Goal: Transaction & Acquisition: Obtain resource

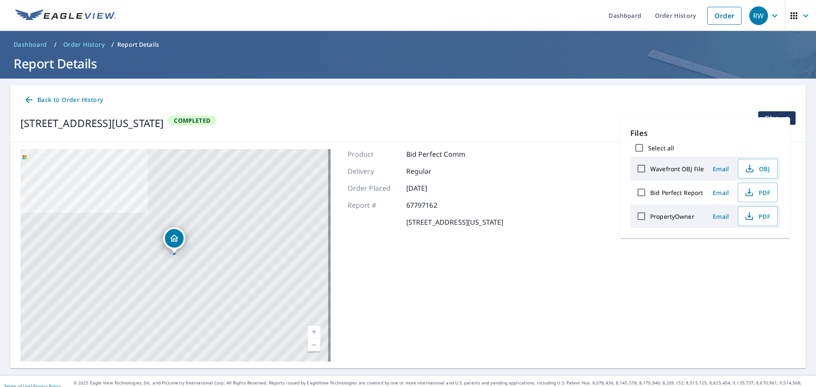
scroll to position [10, 0]
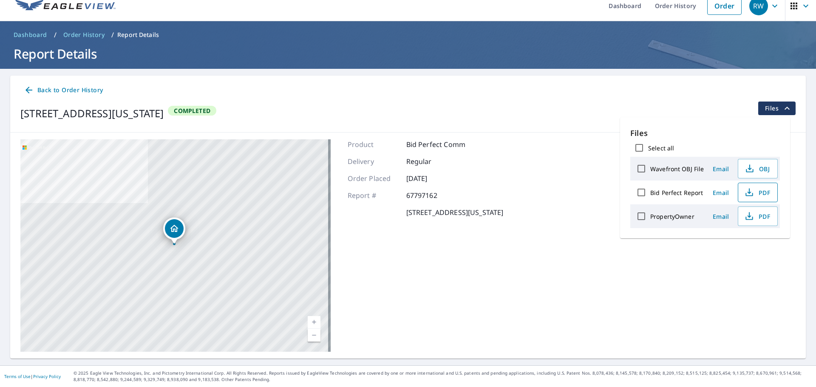
click at [746, 191] on icon "button" at bounding box center [749, 192] width 10 height 10
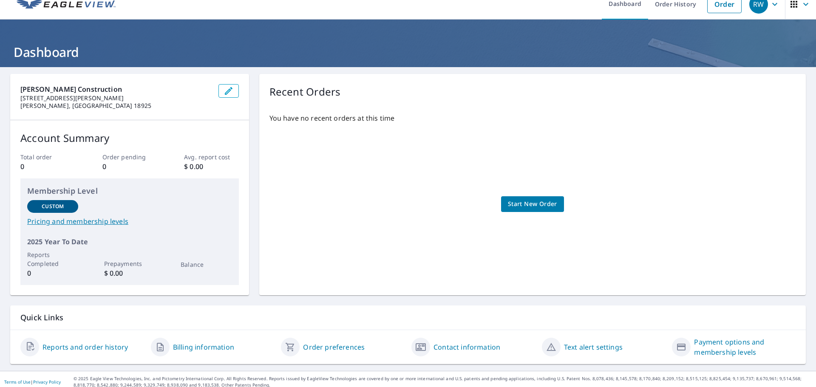
scroll to position [17, 0]
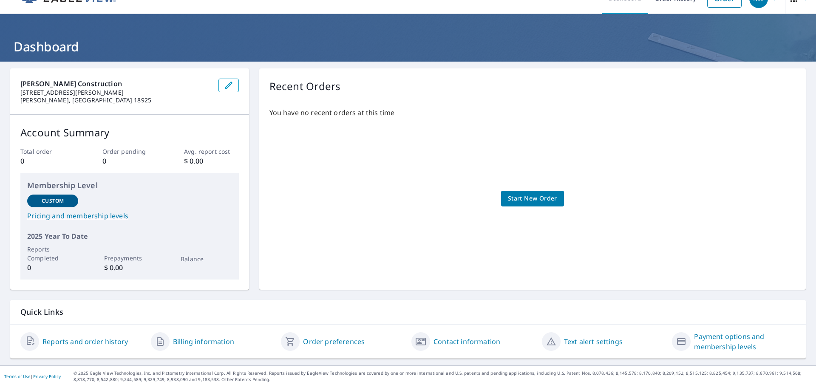
click at [73, 341] on link "Reports and order history" at bounding box center [84, 341] width 85 height 10
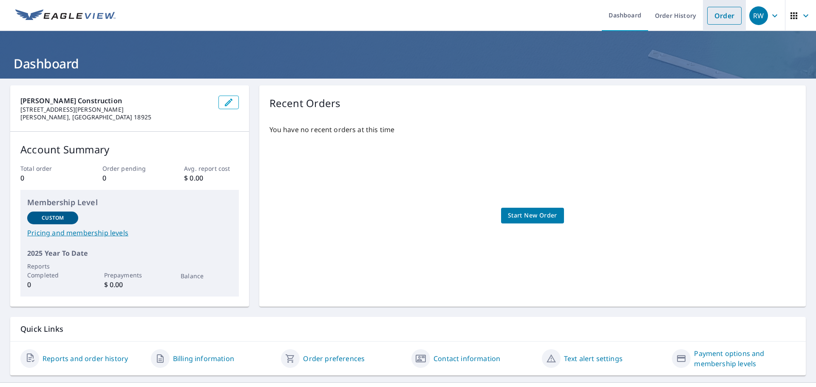
click at [712, 12] on link "Order" at bounding box center [724, 16] width 34 height 18
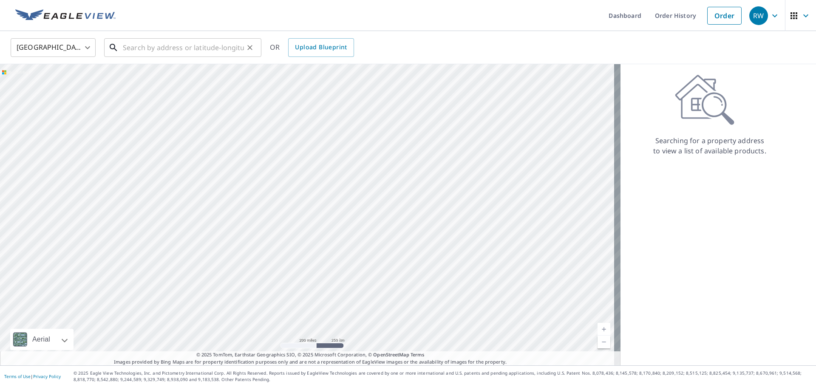
click at [221, 49] on input "text" at bounding box center [183, 48] width 121 height 24
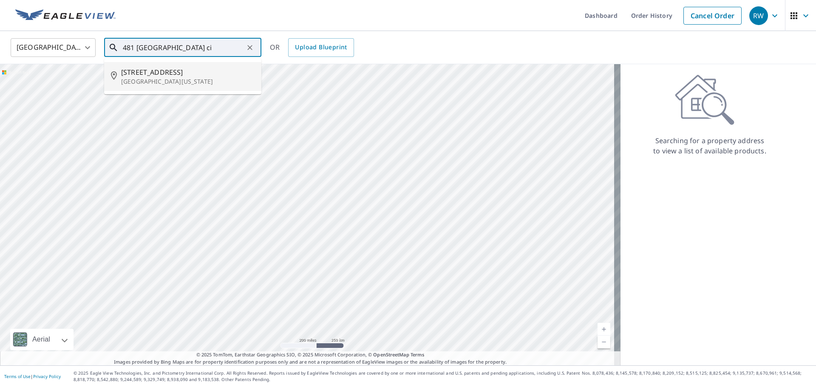
click at [189, 81] on p "[GEOGRAPHIC_DATA][US_STATE]" at bounding box center [187, 81] width 133 height 8
type input "481 Fort Hill Cir Fort Washington, PA 19034"
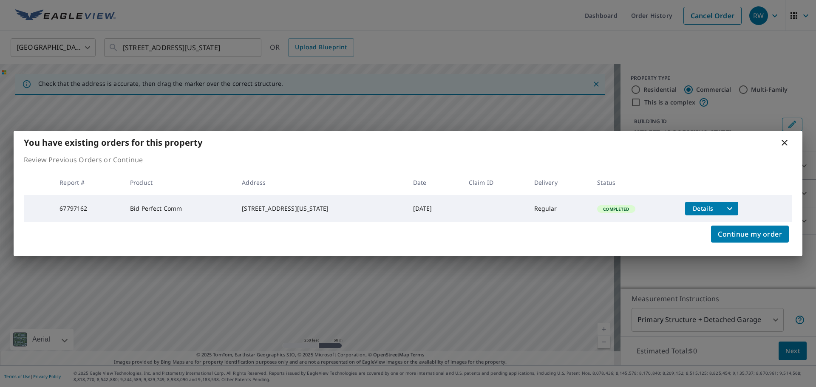
click at [712, 209] on span "Details" at bounding box center [702, 208] width 25 height 8
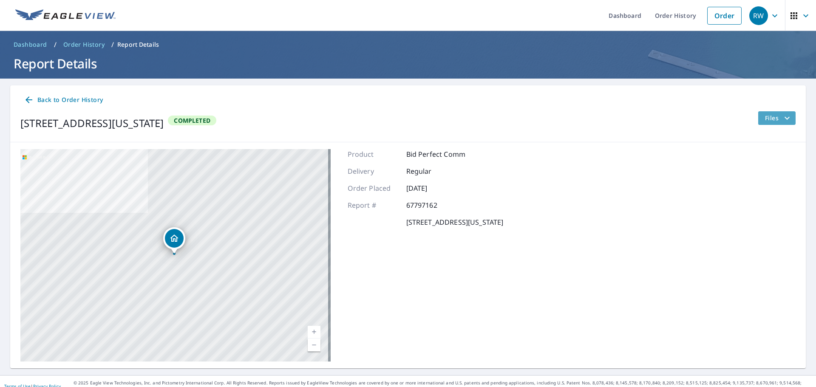
click at [765, 120] on span "Files" at bounding box center [778, 118] width 27 height 10
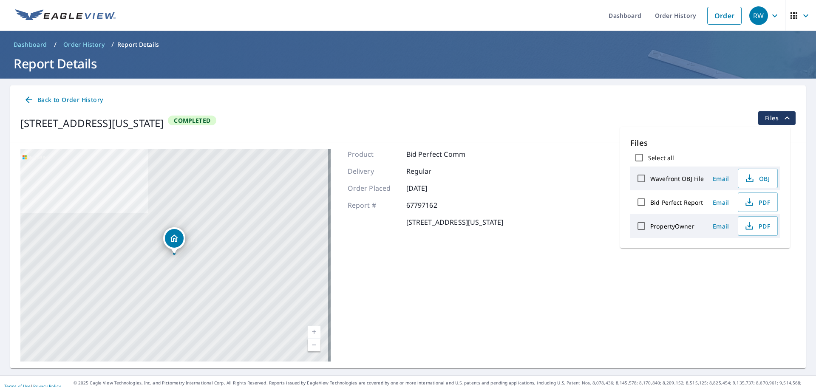
click at [714, 112] on div "481 Fort Hill Cir Fort Washington, PA 19034 Completed Files" at bounding box center [407, 123] width 775 height 24
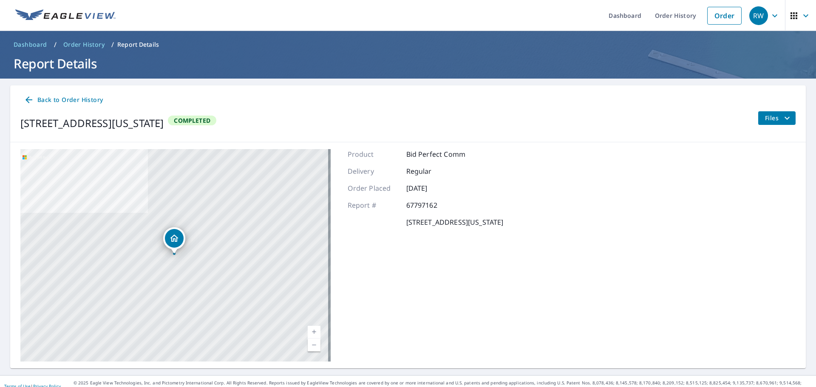
click at [769, 115] on span "Files" at bounding box center [778, 118] width 27 height 10
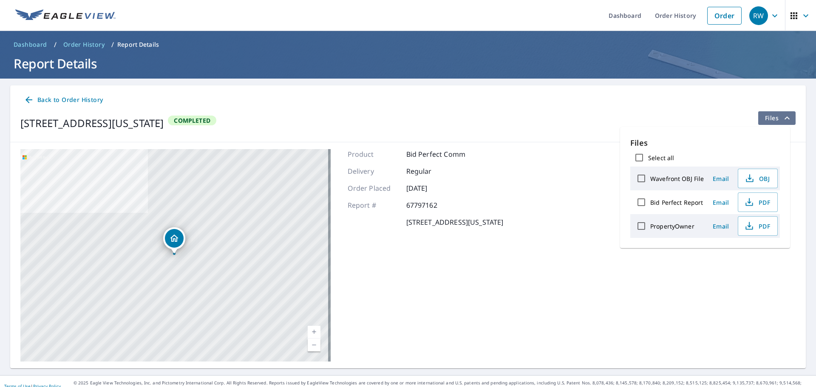
click at [767, 119] on span "Files" at bounding box center [778, 118] width 27 height 10
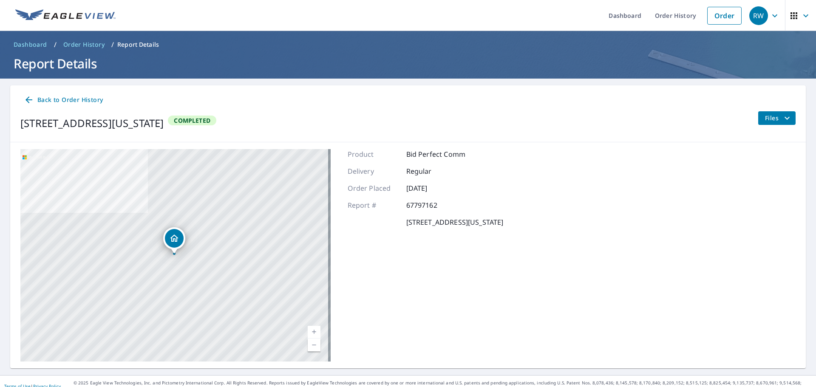
click at [782, 115] on icon "filesDropdownBtn-67797162" at bounding box center [787, 118] width 10 height 10
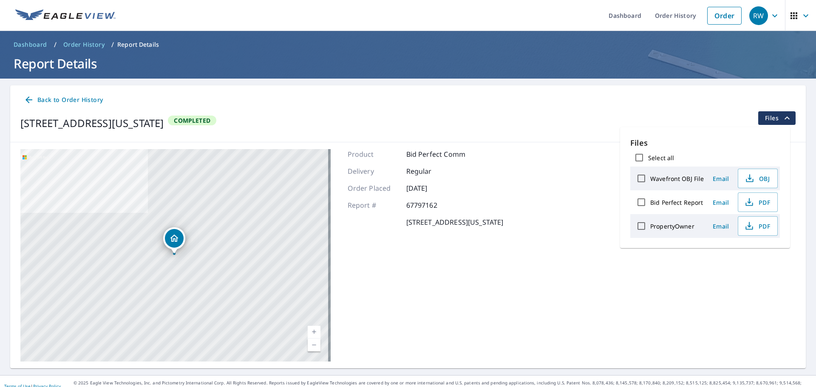
click at [728, 113] on div "481 Fort Hill Cir Fort Washington, PA 19034 Completed Files" at bounding box center [407, 123] width 775 height 24
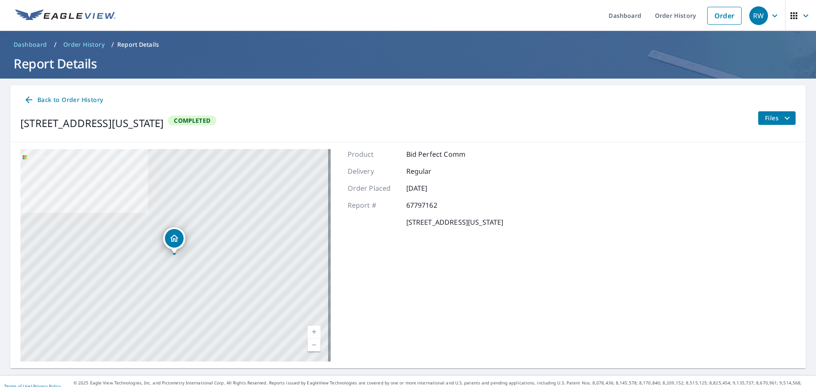
click at [767, 118] on span "Files" at bounding box center [778, 118] width 27 height 10
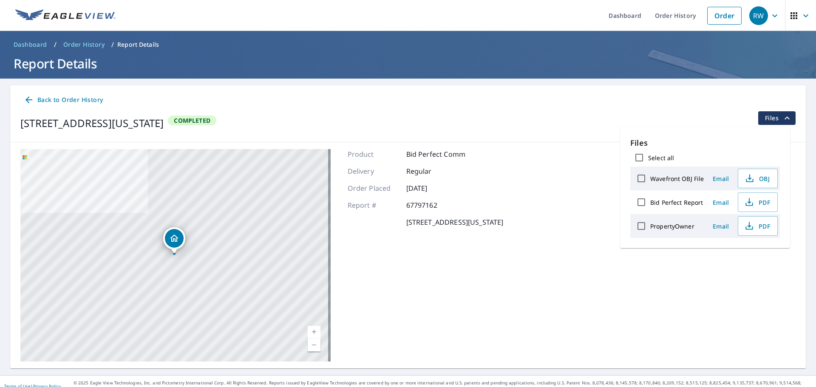
click at [681, 205] on label "Bid Perfect Report" at bounding box center [676, 202] width 53 height 8
click at [650, 205] on input "Bid Perfect Report" at bounding box center [641, 202] width 18 height 18
checkbox input "true"
click at [718, 202] on span "Email" at bounding box center [720, 202] width 20 height 8
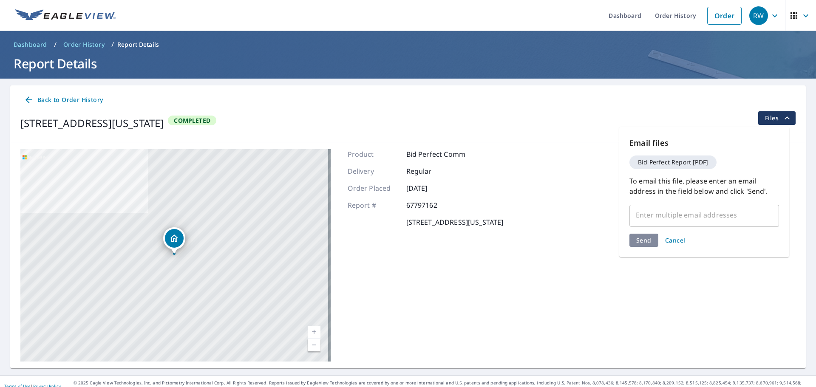
click at [703, 219] on input "text" at bounding box center [697, 215] width 129 height 16
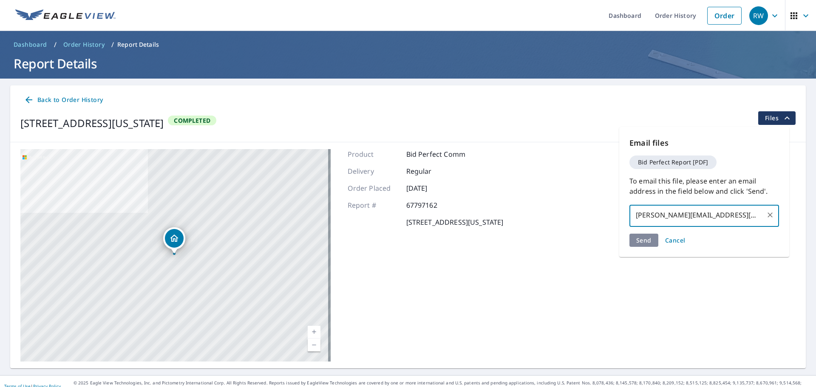
type input "[PERSON_NAME][EMAIL_ADDRESS][DOMAIN_NAME]"
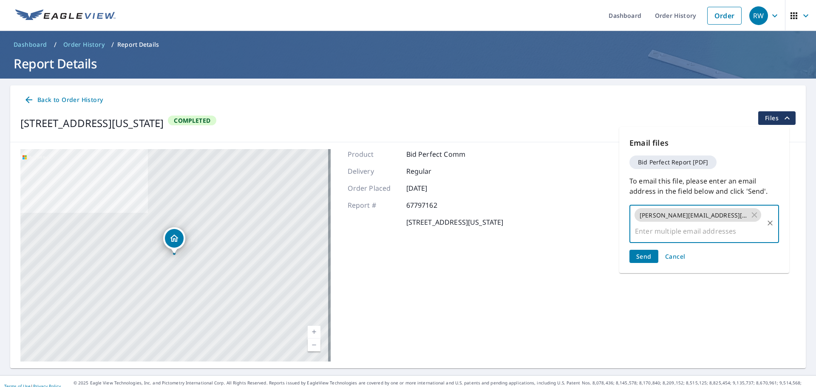
click at [641, 252] on span "Send" at bounding box center [643, 256] width 15 height 8
click at [649, 252] on span "Send" at bounding box center [643, 256] width 15 height 8
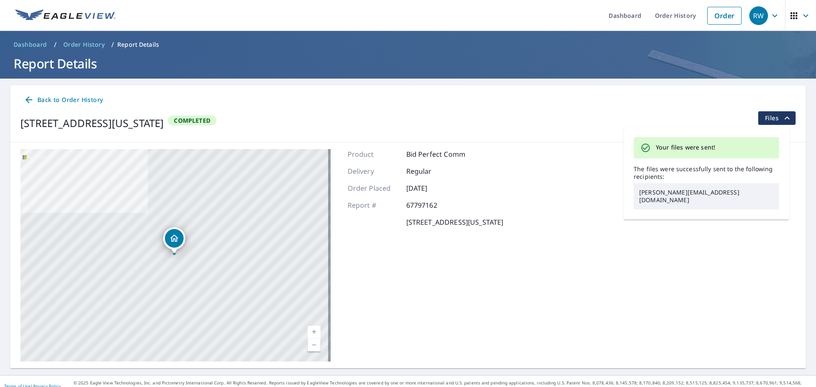
click at [407, 274] on div "Product Bid Perfect Comm Delivery Regular Order Placed Oct 09, 2025 Report # 67…" at bounding box center [425, 255] width 156 height 212
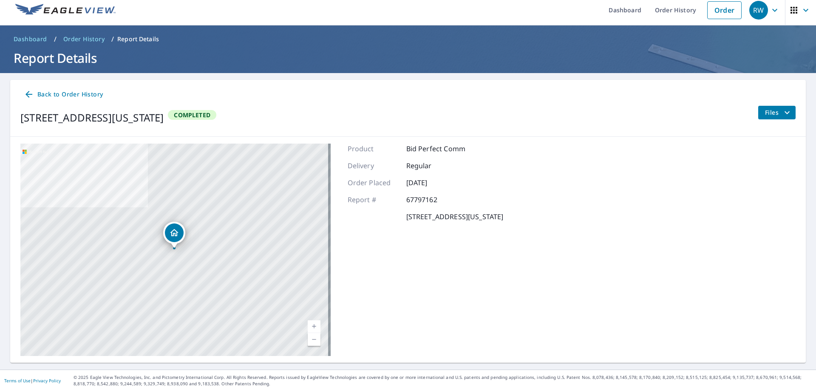
scroll to position [10, 0]
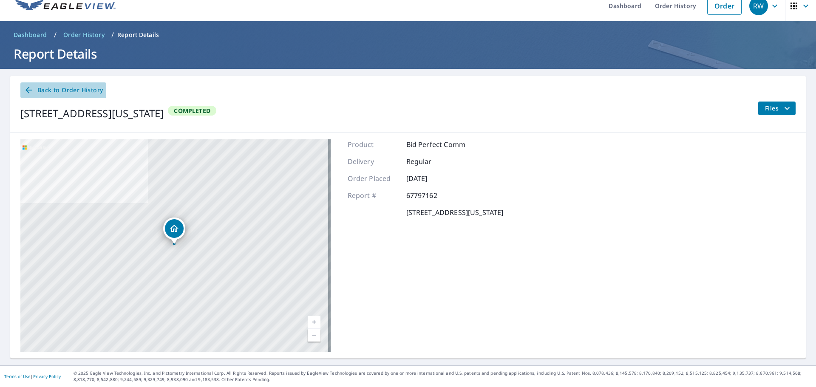
click at [79, 90] on span "Back to Order History" at bounding box center [63, 90] width 79 height 11
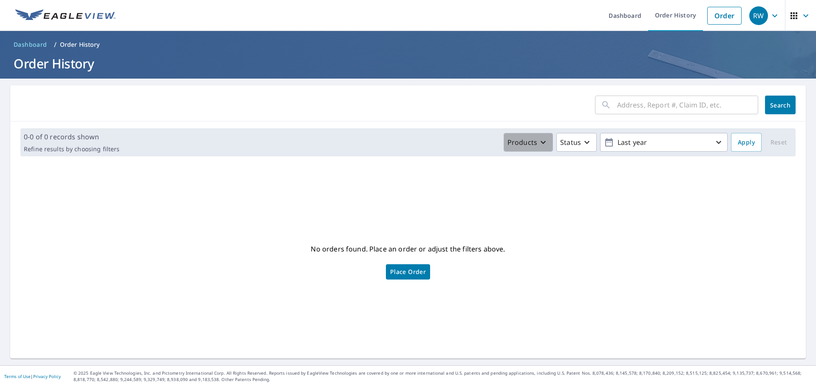
click at [538, 144] on icon "button" at bounding box center [543, 142] width 10 height 10
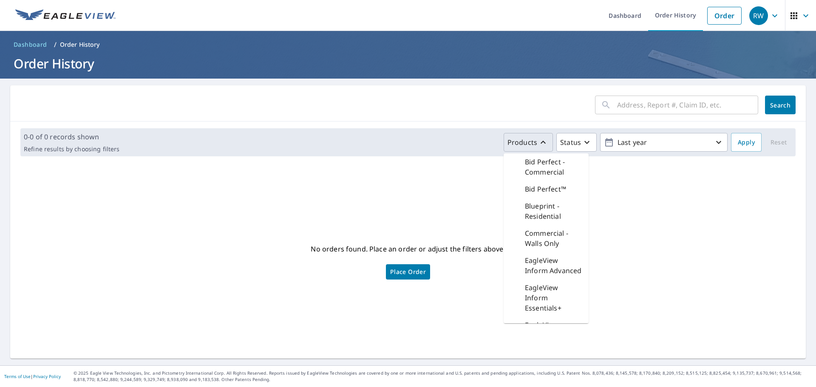
click at [544, 187] on p "Bid Perfect™" at bounding box center [545, 189] width 41 height 10
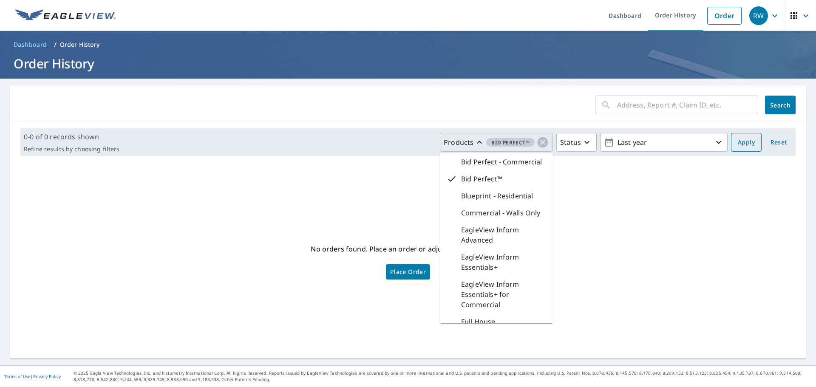
click at [737, 142] on span "Apply" at bounding box center [745, 142] width 17 height 11
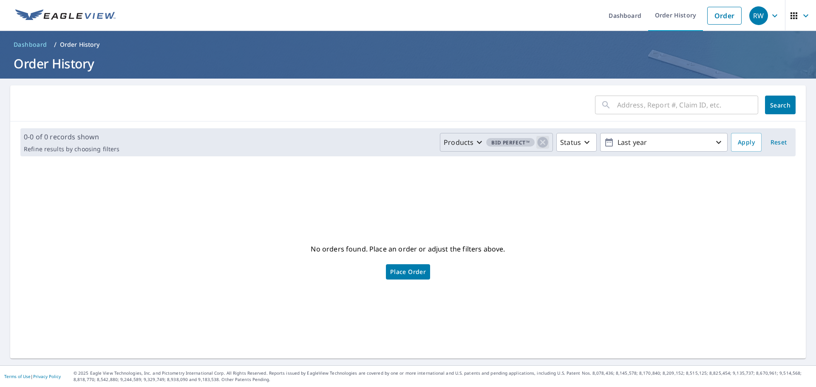
click at [536, 143] on icon "button" at bounding box center [542, 142] width 13 height 13
click at [540, 143] on icon "button" at bounding box center [542, 142] width 5 height 3
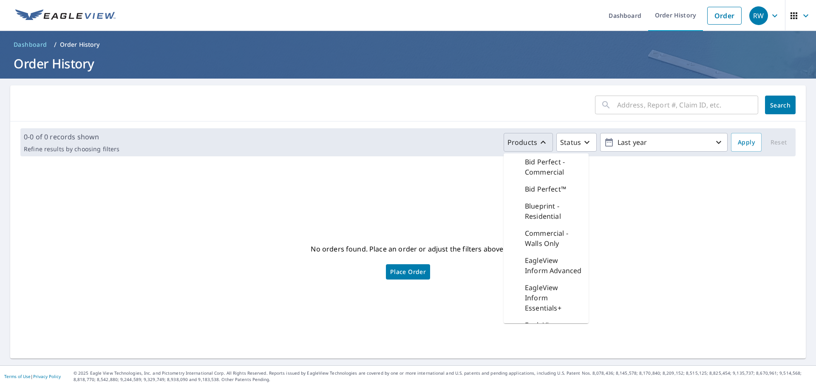
click at [545, 165] on p "Bid Perfect - Commercial" at bounding box center [553, 167] width 57 height 20
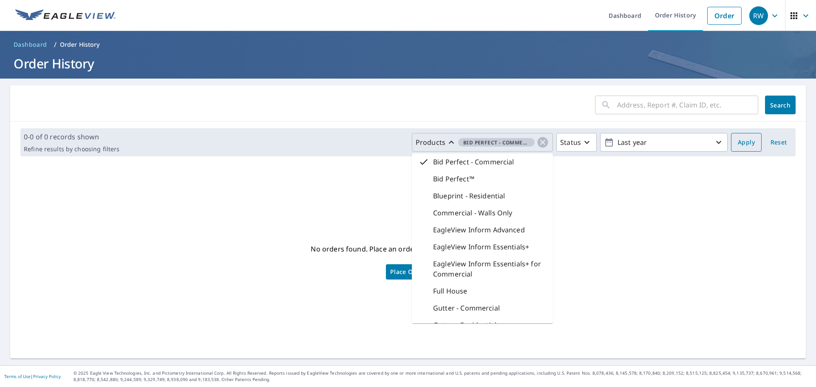
click at [745, 140] on span "Apply" at bounding box center [745, 142] width 17 height 11
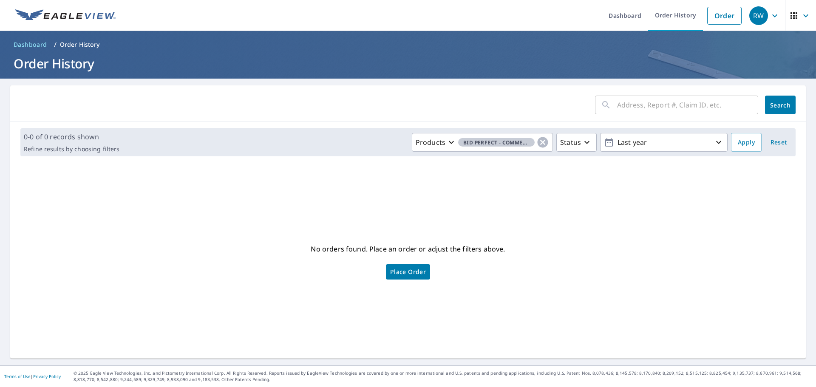
click at [498, 235] on div "No orders found. Place an order or adjust the filters above. Place Order" at bounding box center [408, 261] width 782 height 182
click at [537, 141] on icon "button" at bounding box center [542, 142] width 11 height 11
click at [628, 18] on link "Dashboard" at bounding box center [624, 15] width 46 height 31
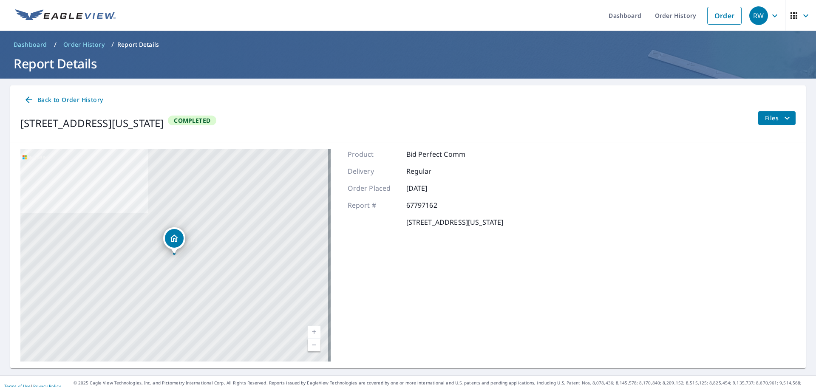
click at [782, 121] on icon "filesDropdownBtn-67797162" at bounding box center [787, 118] width 10 height 10
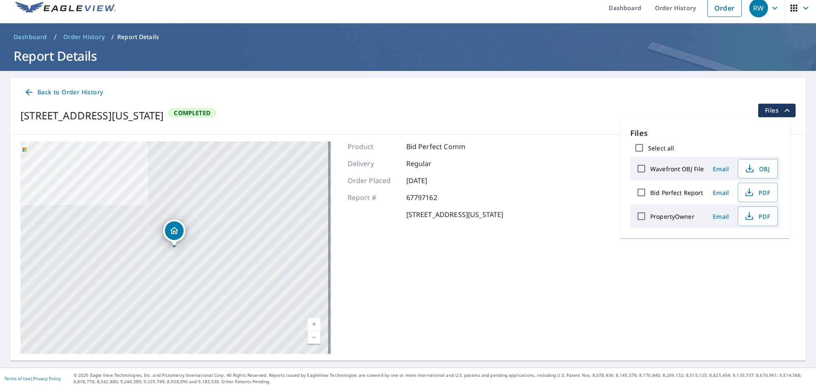
scroll to position [10, 0]
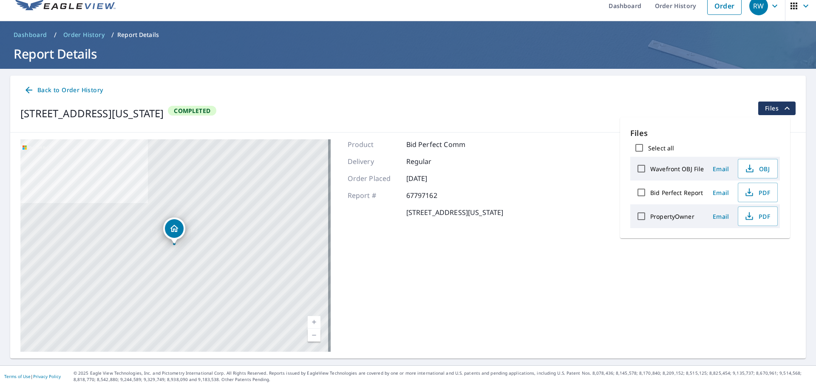
drag, startPoint x: 592, startPoint y: 233, endPoint x: 588, endPoint y: 228, distance: 6.7
click at [588, 228] on div "481 Fort Hill Cir Fort Washington, PA 19034 Aerial Road A standard road map Aer…" at bounding box center [407, 246] width 795 height 226
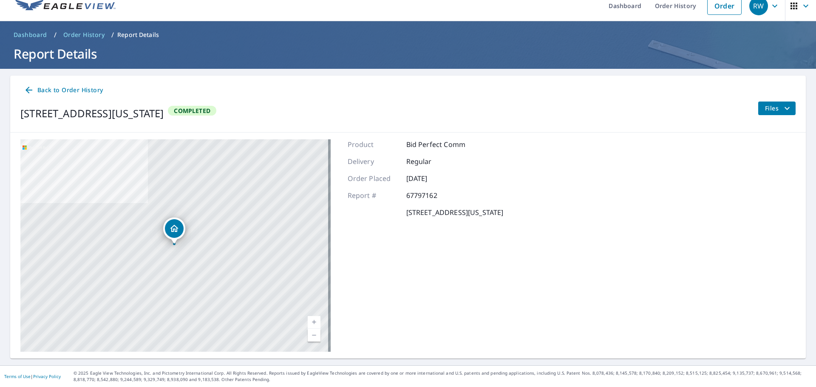
click at [787, 109] on button "Files" at bounding box center [776, 109] width 38 height 14
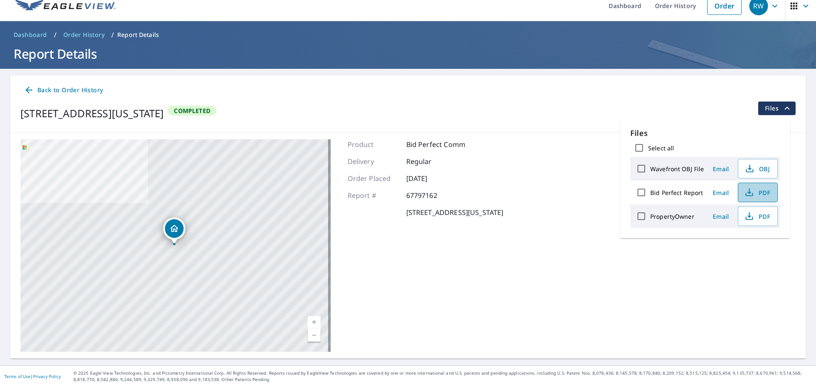
click at [747, 193] on icon "button" at bounding box center [749, 192] width 10 height 10
